Goal: Transaction & Acquisition: Purchase product/service

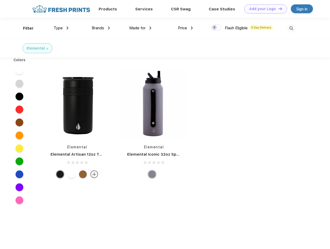
click at [264, 9] on link "Add your Logo Design Tool" at bounding box center [265, 8] width 43 height 9
click at [0, 0] on div "Design Tool" at bounding box center [0, 0] width 0 height 0
click at [278, 9] on link "Add your Logo Design Tool" at bounding box center [265, 8] width 43 height 9
click at [25, 28] on div "Filter" at bounding box center [28, 28] width 11 height 6
click at [61, 28] on span "Type" at bounding box center [58, 28] width 9 height 5
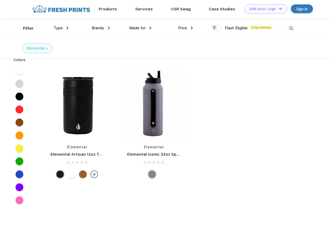
click at [101, 28] on span "Brands" at bounding box center [98, 28] width 12 height 5
click at [140, 28] on span "Made for" at bounding box center [137, 28] width 16 height 5
click at [186, 28] on span "Price" at bounding box center [182, 28] width 9 height 5
click at [217, 28] on div at bounding box center [216, 28] width 10 height 6
click at [215, 28] on input "checkbox" at bounding box center [212, 25] width 3 height 3
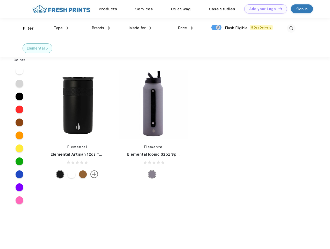
click at [291, 28] on img at bounding box center [291, 28] width 9 height 9
